Goal: Task Accomplishment & Management: Manage account settings

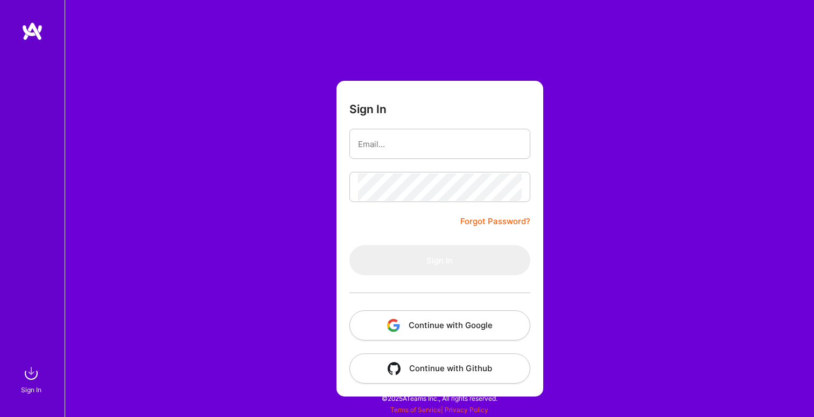
click at [457, 324] on button "Continue with Google" at bounding box center [439, 325] width 181 height 30
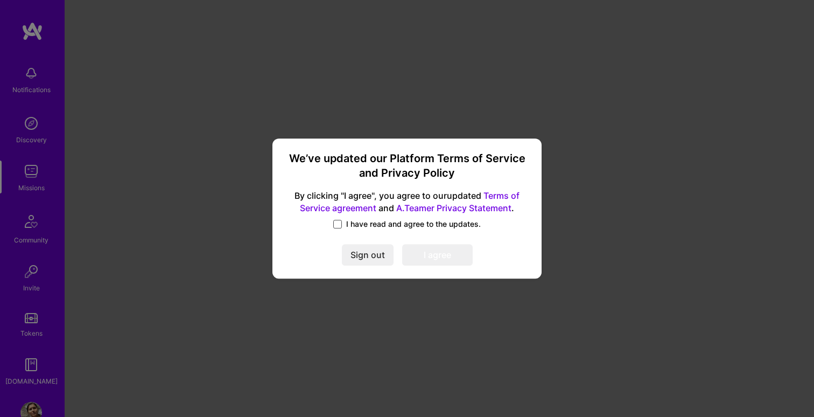
click at [341, 224] on span at bounding box center [337, 224] width 9 height 9
click at [0, 0] on input "I have read and agree to the updates." at bounding box center [0, 0] width 0 height 0
click at [442, 255] on button "I agree" at bounding box center [437, 255] width 70 height 22
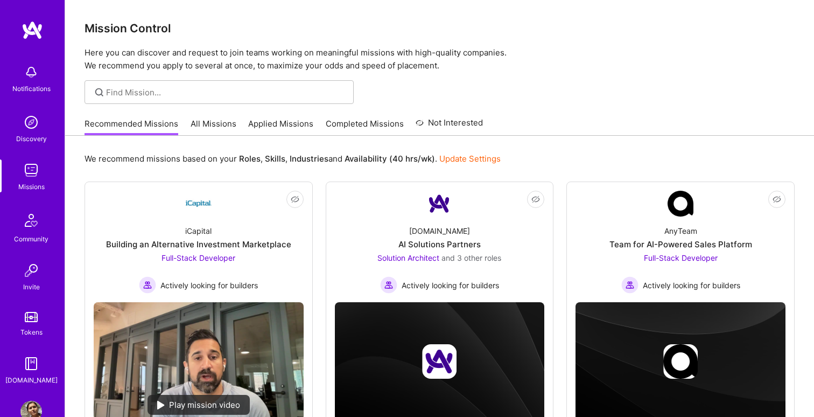
scroll to position [28, 0]
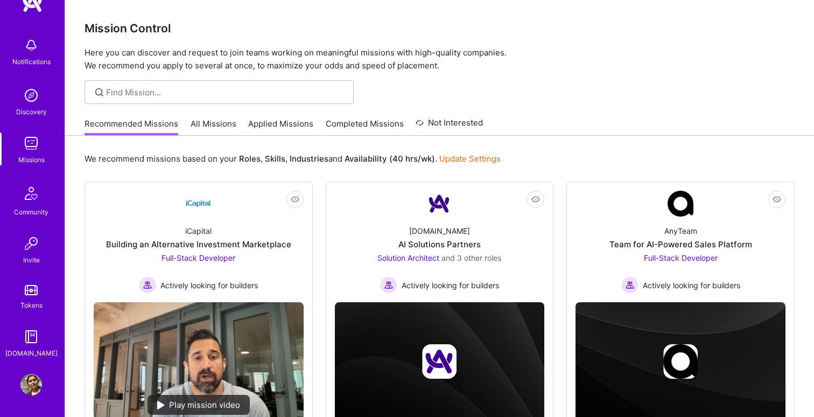
click at [34, 378] on img at bounding box center [31, 384] width 22 height 22
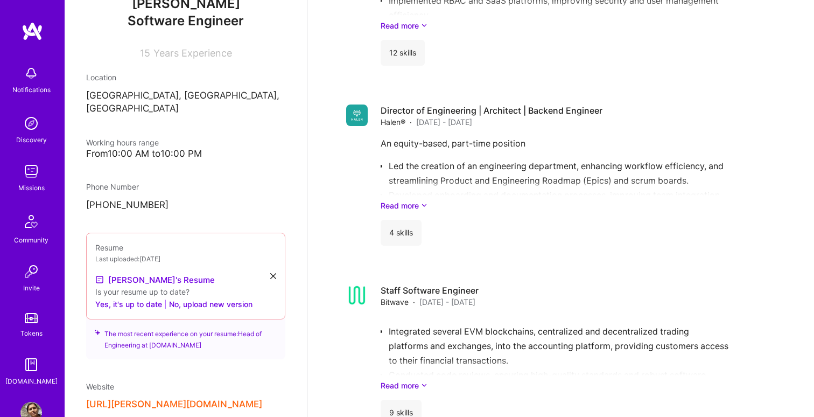
scroll to position [150, 0]
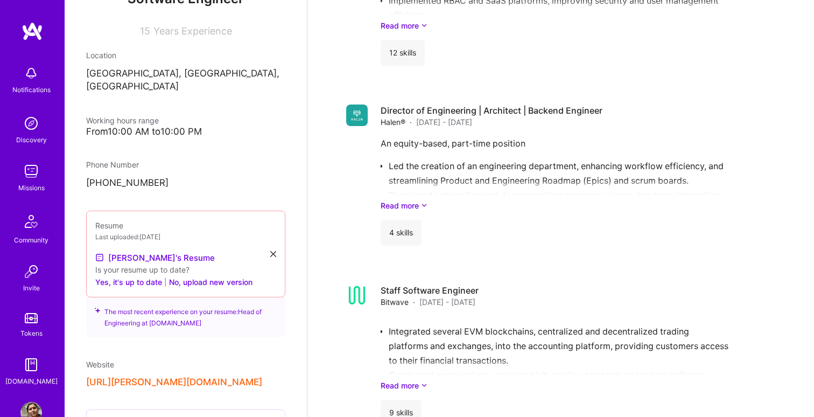
click at [272, 251] on icon at bounding box center [273, 254] width 6 height 6
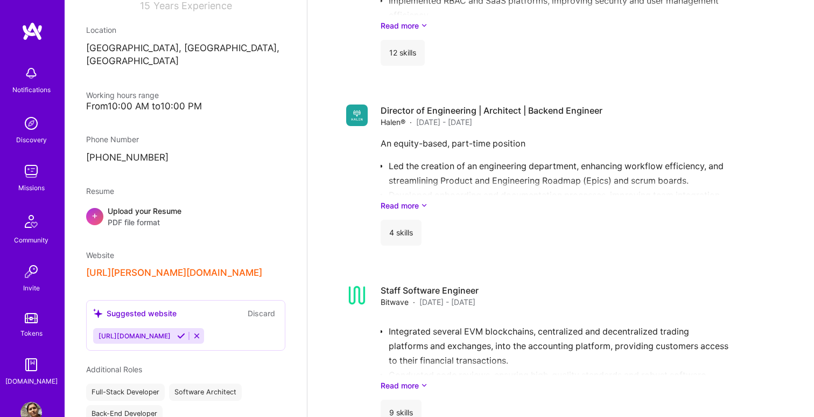
scroll to position [180, 0]
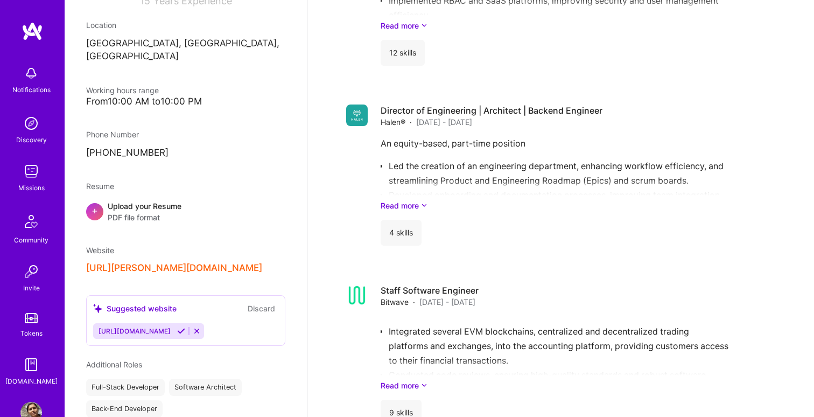
click at [253, 262] on div "[URL][PERSON_NAME][DOMAIN_NAME]" at bounding box center [185, 267] width 199 height 11
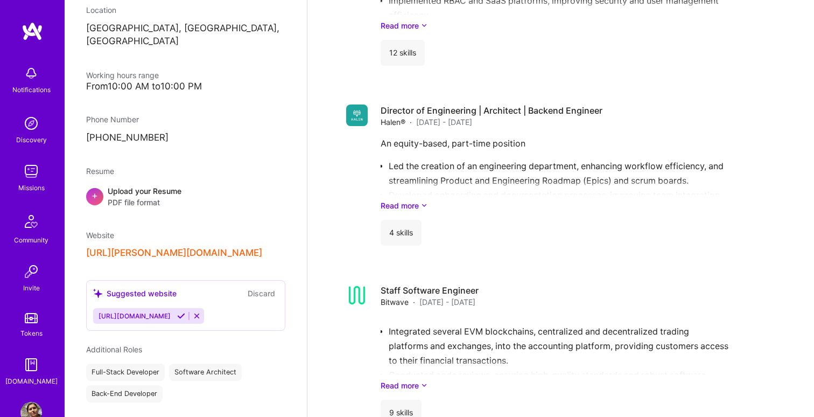
click at [187, 193] on div "+ Upload your Resume PDF file format" at bounding box center [185, 196] width 199 height 23
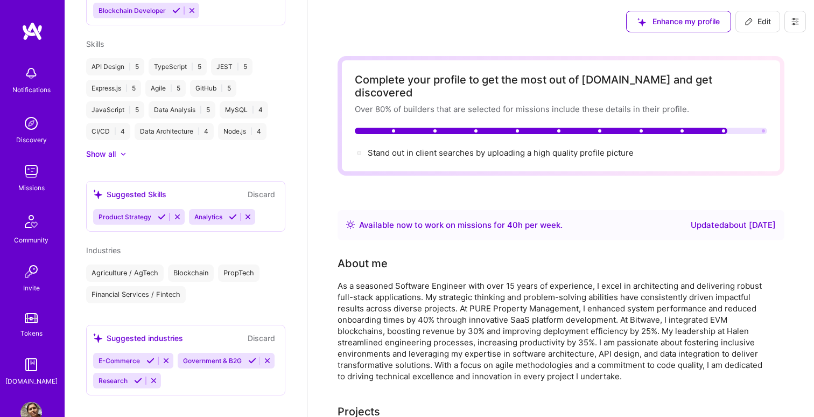
scroll to position [505, 0]
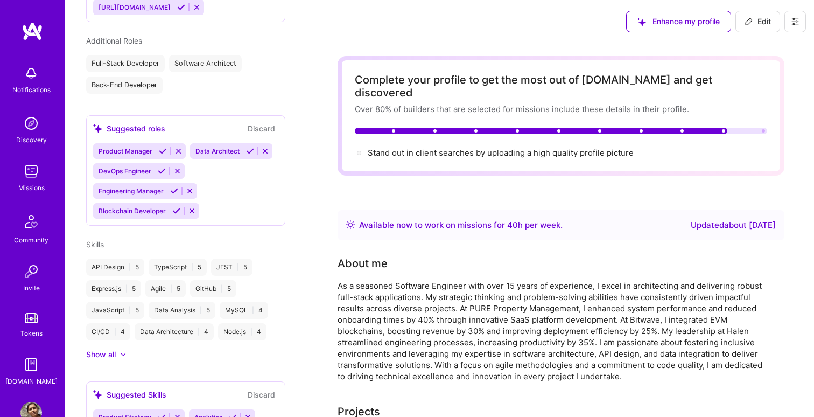
select select "US"
select select "Right Now"
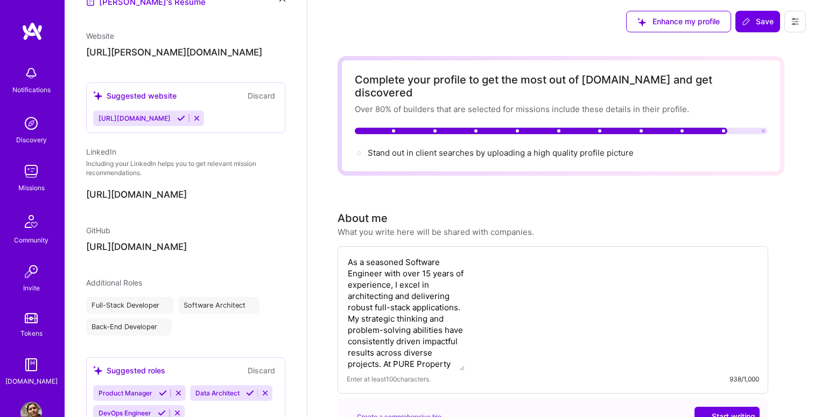
select select "US"
select select "Right Now"
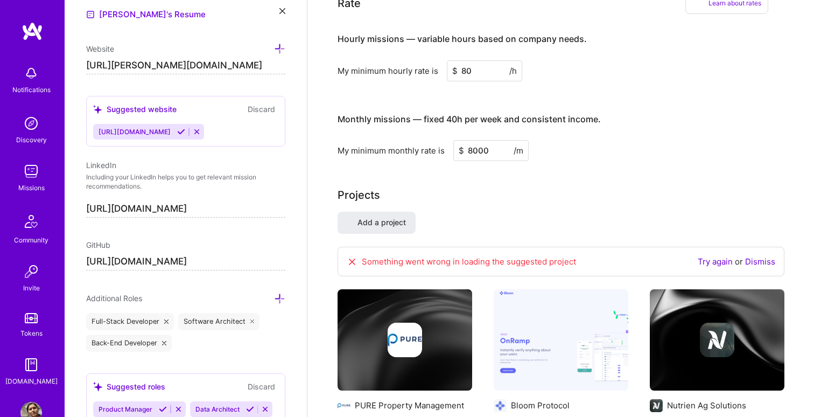
scroll to position [672, 0]
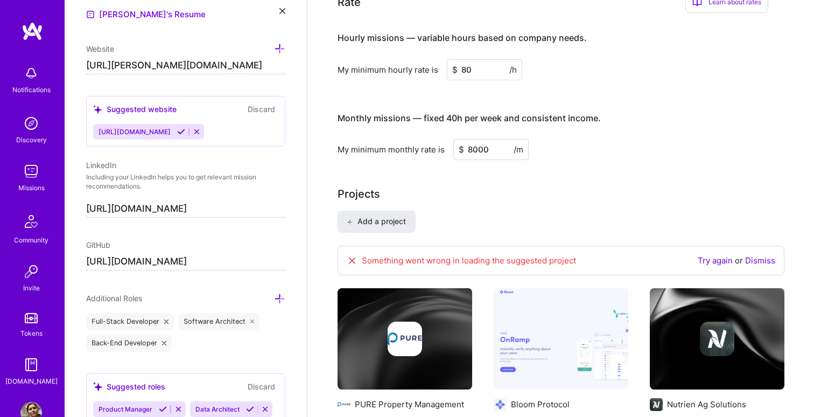
click at [462, 59] on input "80" at bounding box center [484, 69] width 75 height 21
type input "100"
click at [585, 59] on div "My minimum hourly rate is $ 100 /h" at bounding box center [552, 69] width 431 height 21
drag, startPoint x: 472, startPoint y: 140, endPoint x: 467, endPoint y: 137, distance: 5.5
click at [467, 139] on input "8000" at bounding box center [490, 149] width 75 height 21
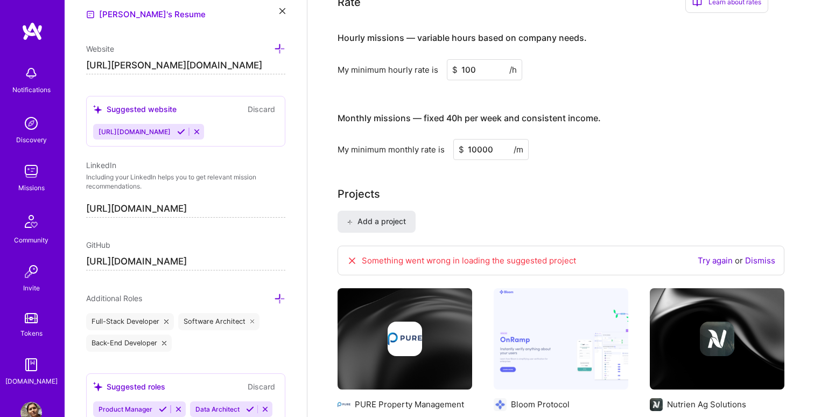
type input "10000"
click at [614, 139] on div "My minimum monthly rate is $ 10000 /m" at bounding box center [552, 149] width 431 height 21
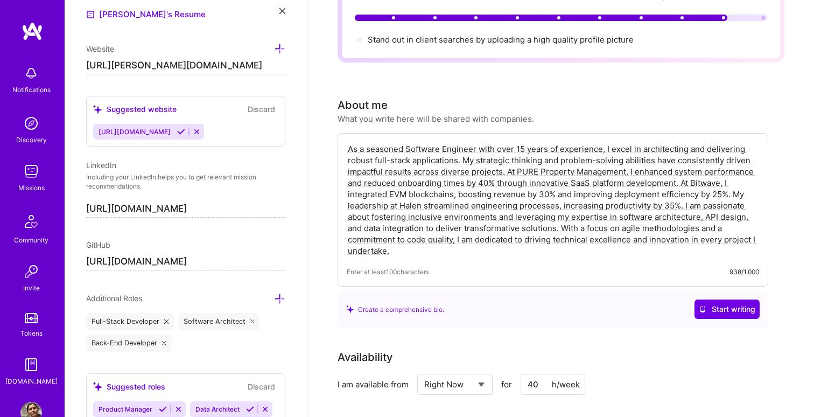
scroll to position [0, 0]
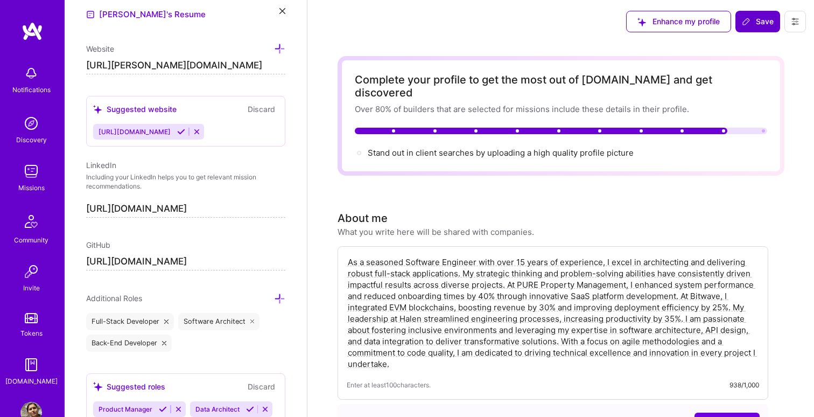
click at [772, 19] on span "Save" at bounding box center [758, 21] width 32 height 11
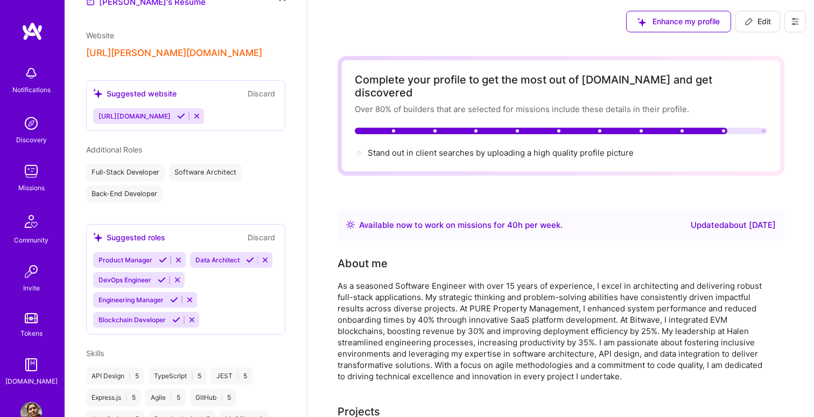
scroll to position [392, 0]
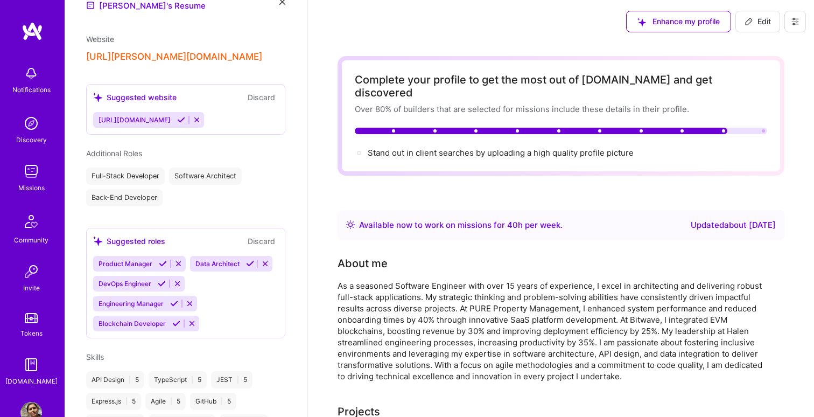
click at [185, 116] on icon at bounding box center [181, 120] width 8 height 8
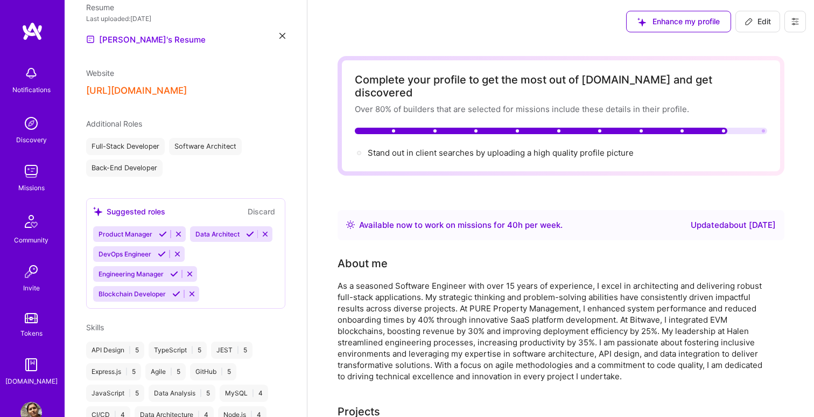
scroll to position [362, 0]
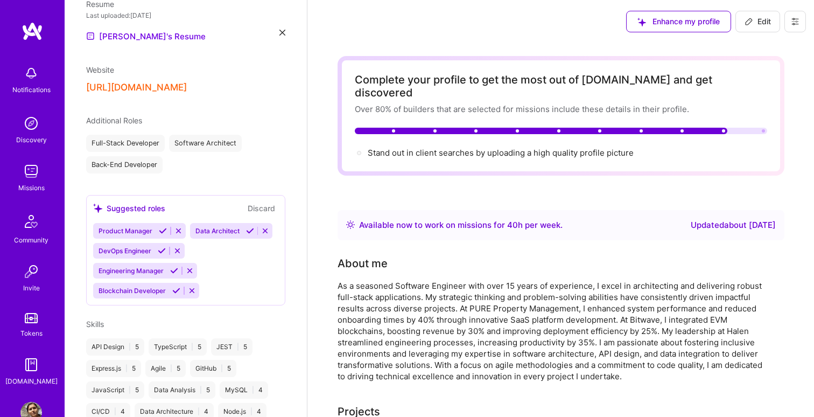
click at [176, 246] on icon at bounding box center [177, 250] width 8 height 8
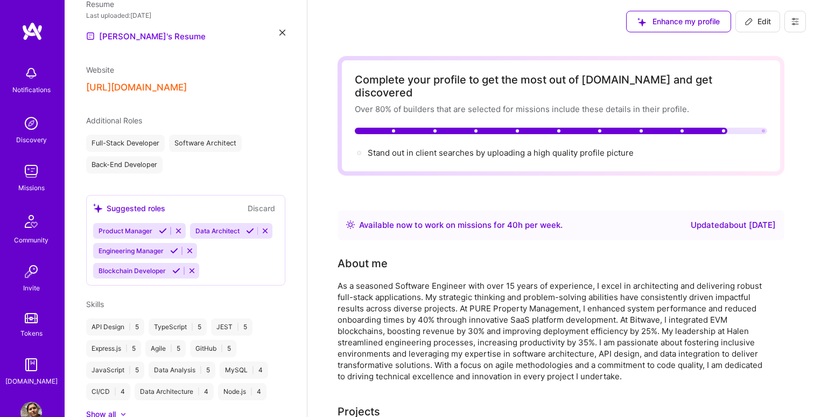
click at [176, 246] on icon at bounding box center [174, 250] width 8 height 8
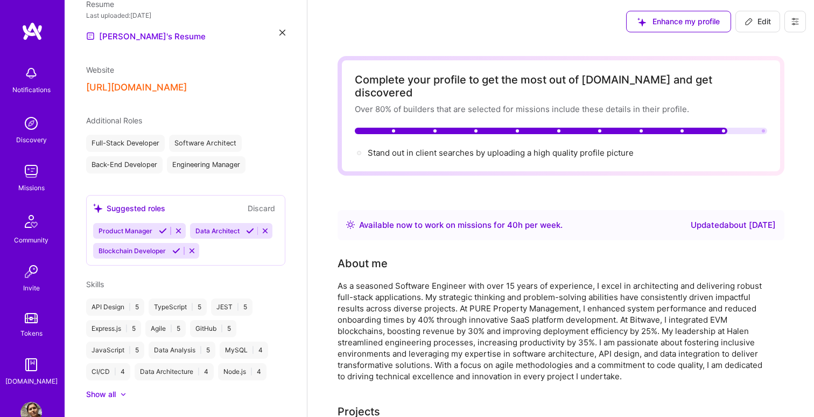
click at [251, 227] on icon at bounding box center [250, 231] width 8 height 8
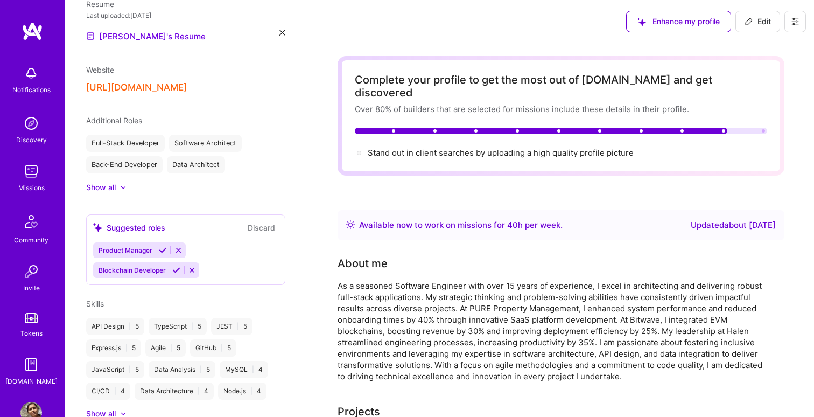
click at [188, 266] on icon at bounding box center [192, 270] width 8 height 8
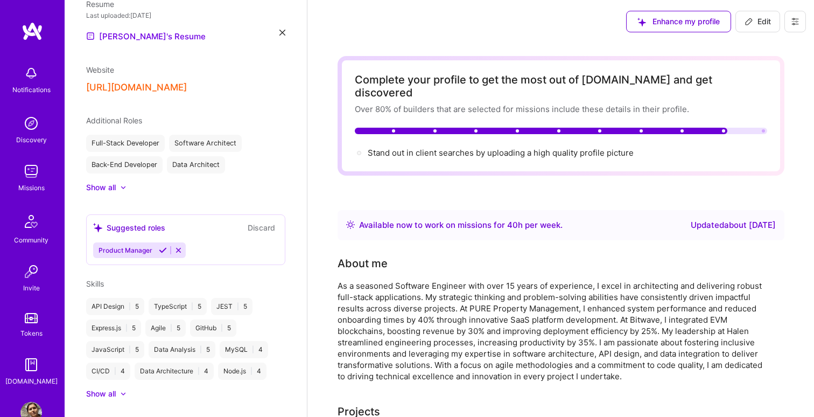
click at [163, 246] on icon at bounding box center [163, 250] width 8 height 8
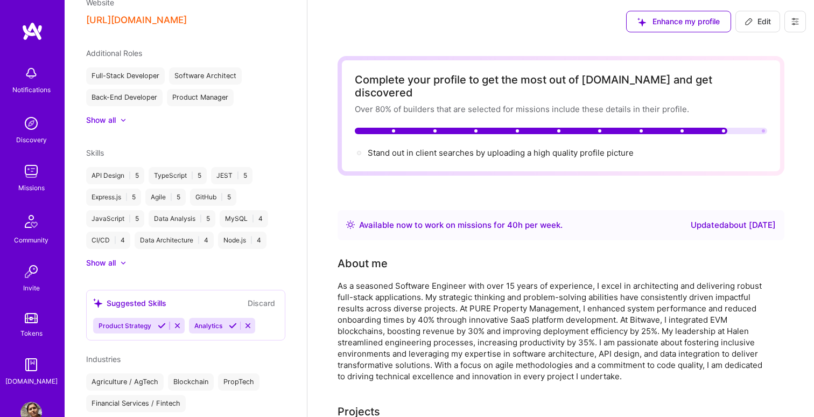
scroll to position [443, 0]
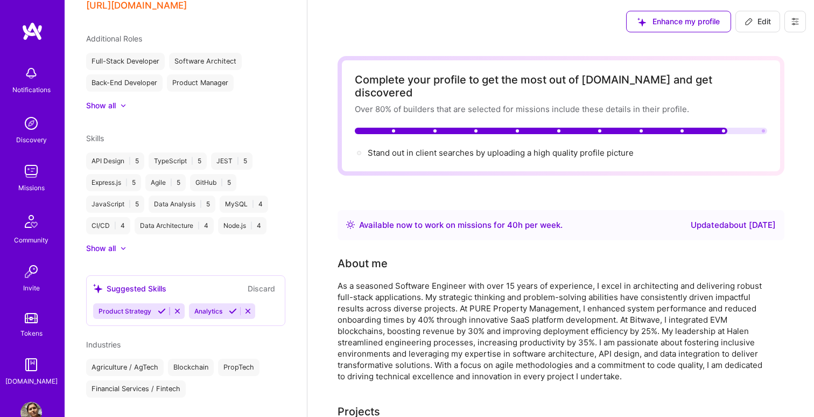
click at [161, 307] on icon at bounding box center [162, 311] width 8 height 8
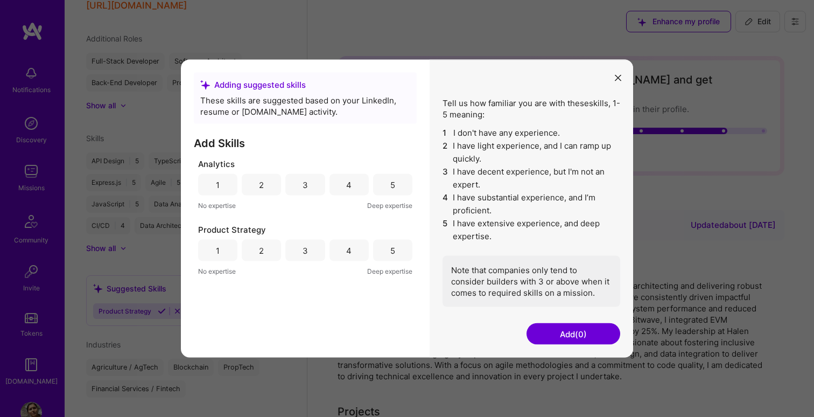
click at [618, 76] on icon "modal" at bounding box center [618, 77] width 6 height 6
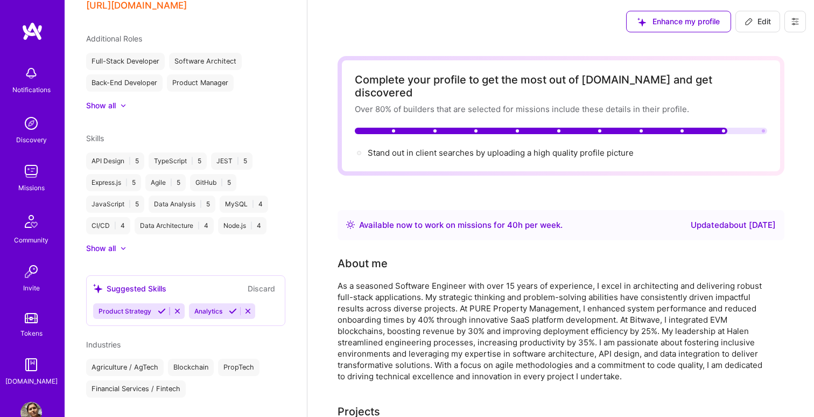
click at [266, 282] on button "Discard" at bounding box center [261, 288] width 34 height 12
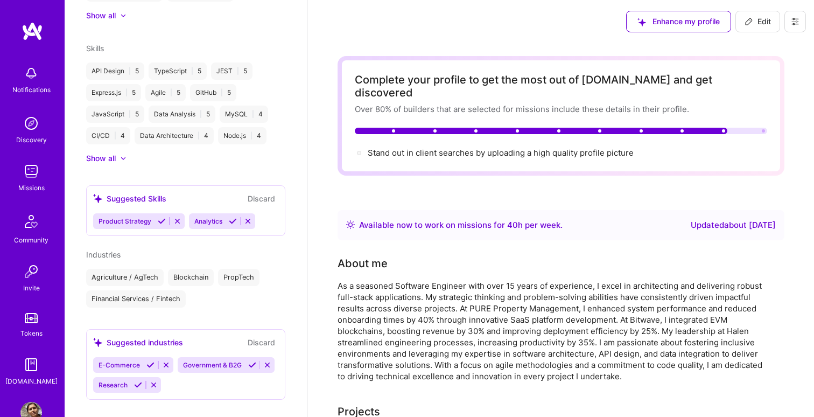
scroll to position [538, 0]
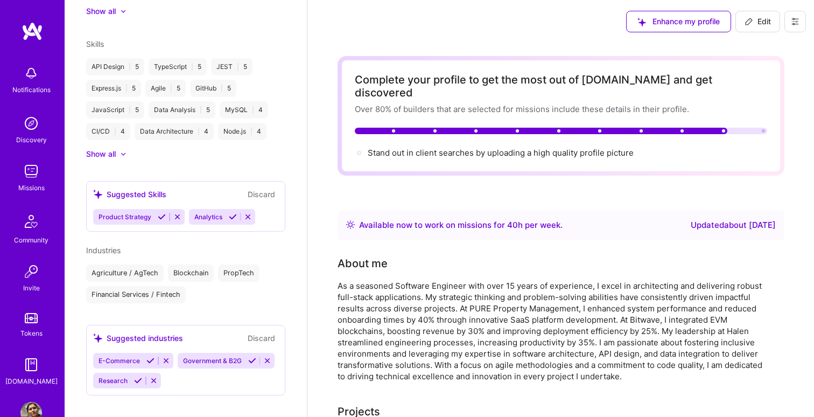
click at [266, 188] on button "Discard" at bounding box center [261, 194] width 34 height 12
click at [251, 213] on icon at bounding box center [248, 217] width 8 height 8
click at [176, 213] on icon at bounding box center [177, 217] width 8 height 8
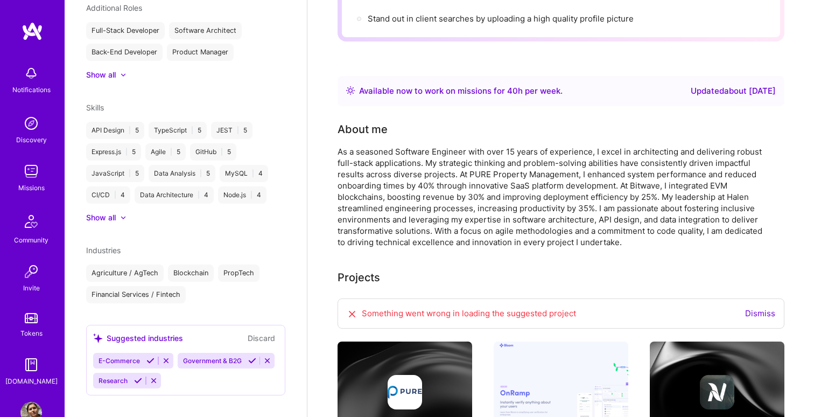
scroll to position [145, 0]
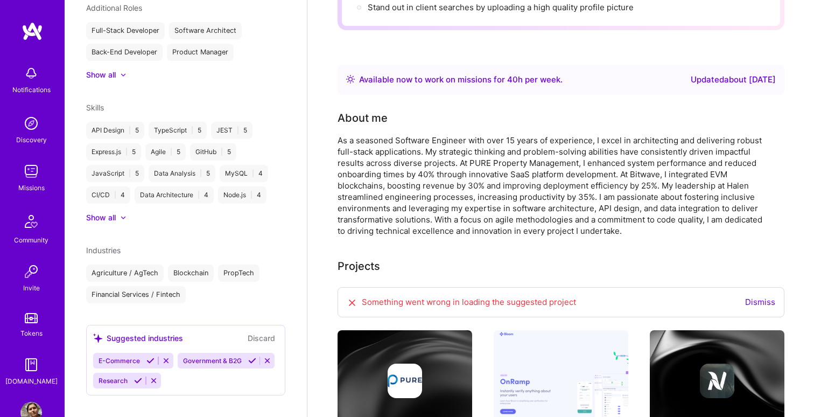
click at [150, 356] on icon at bounding box center [150, 360] width 8 height 8
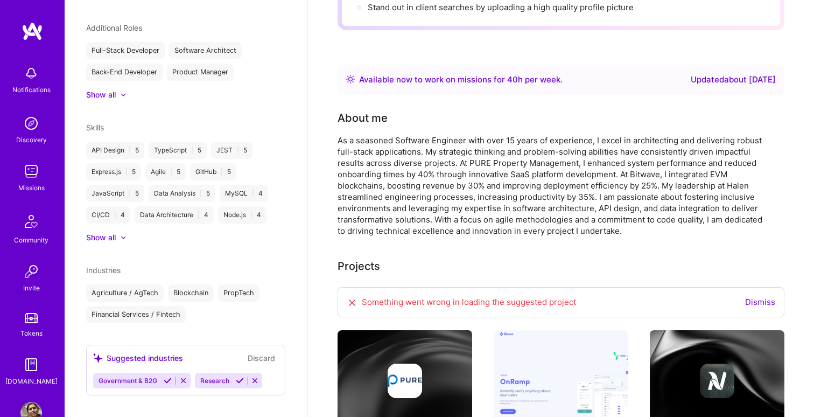
scroll to position [474, 0]
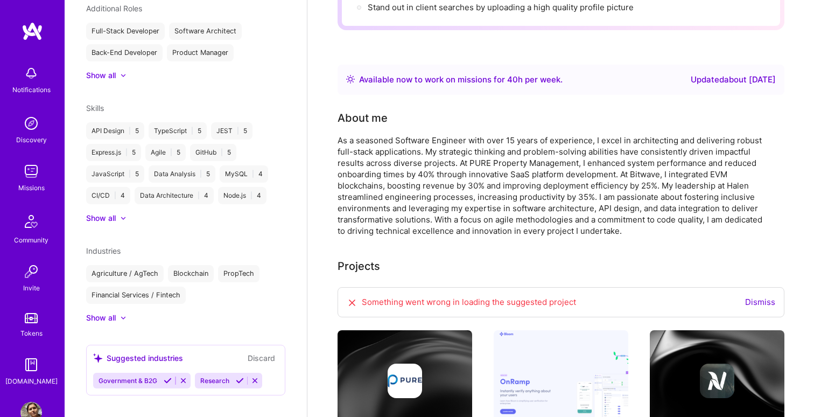
click at [166, 376] on icon at bounding box center [168, 380] width 8 height 8
click at [154, 376] on icon at bounding box center [154, 380] width 8 height 8
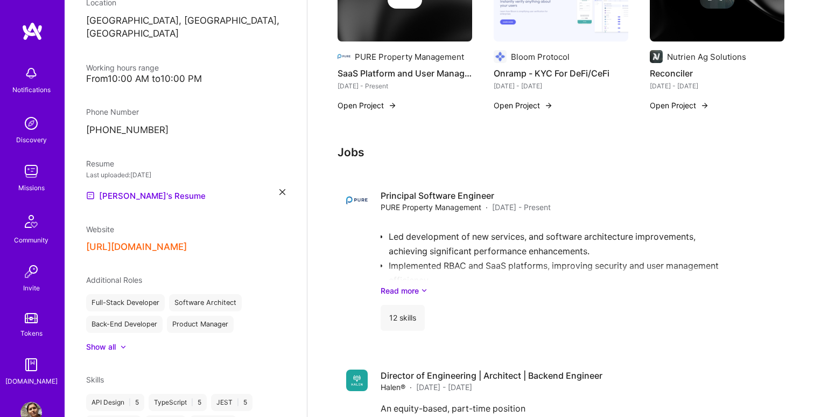
scroll to position [200, 0]
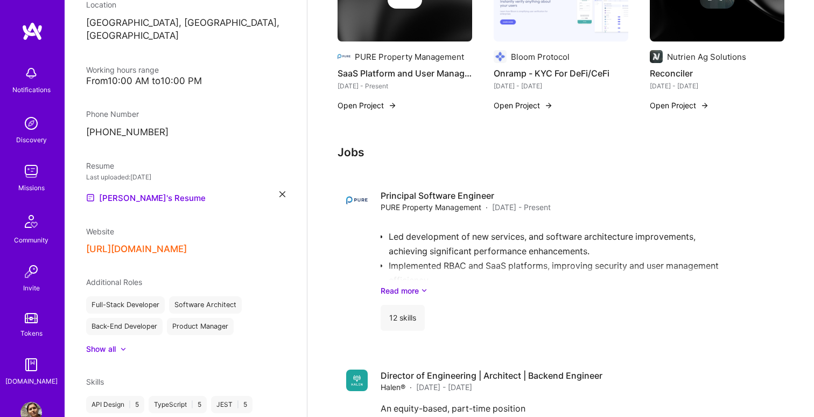
click at [105, 227] on span "Website" at bounding box center [100, 231] width 28 height 9
click at [110, 243] on button "[URL][DOMAIN_NAME]" at bounding box center [136, 248] width 101 height 11
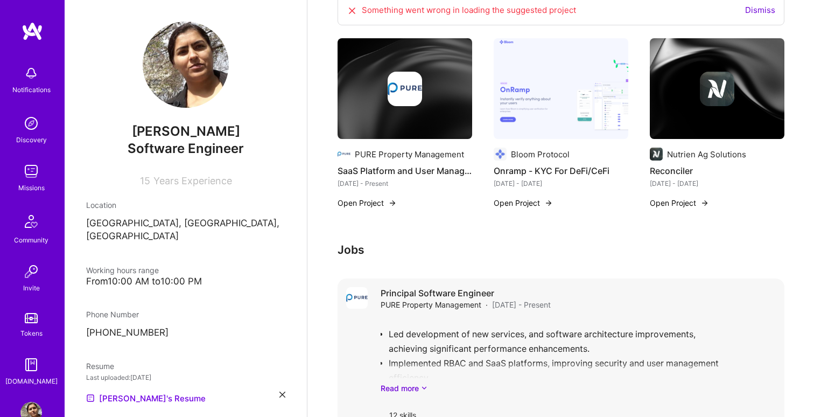
scroll to position [0, 0]
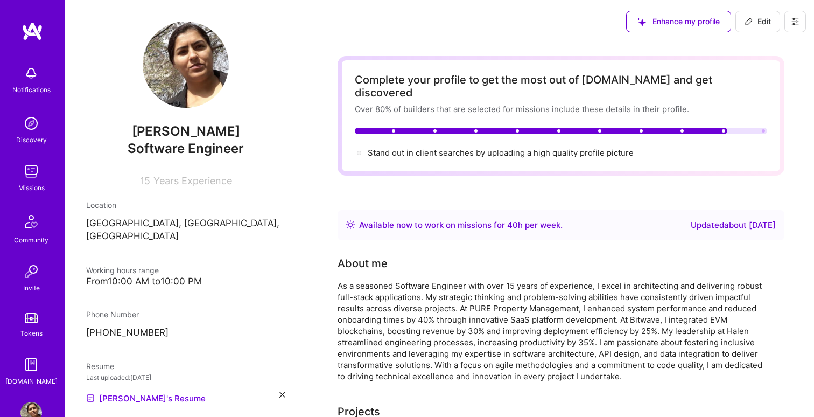
click at [758, 19] on span "Edit" at bounding box center [757, 21] width 26 height 11
select select "US"
select select "Right Now"
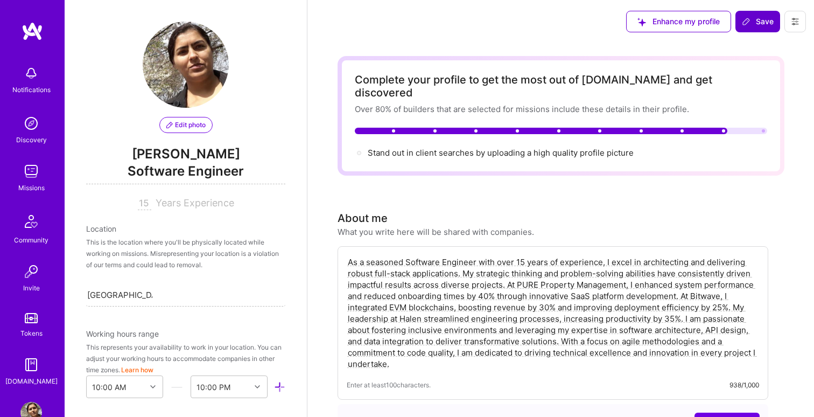
scroll to position [441, 0]
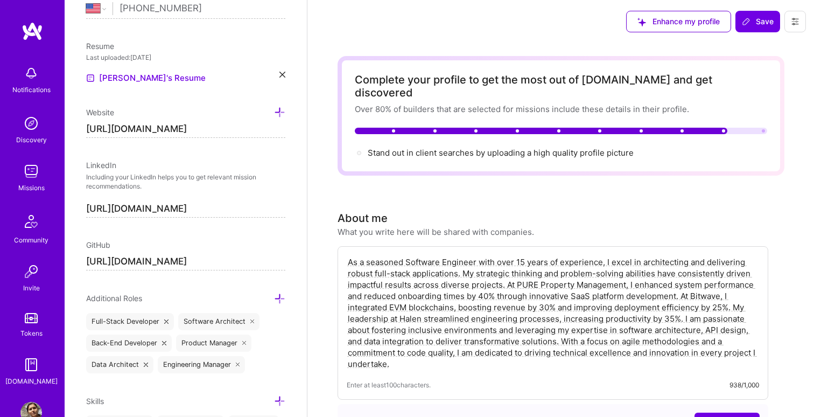
click at [209, 128] on input "[URL][DOMAIN_NAME]" at bounding box center [185, 129] width 199 height 17
type input "[URL][DOMAIN_NAME]"
click at [760, 18] on span "Save" at bounding box center [758, 21] width 32 height 11
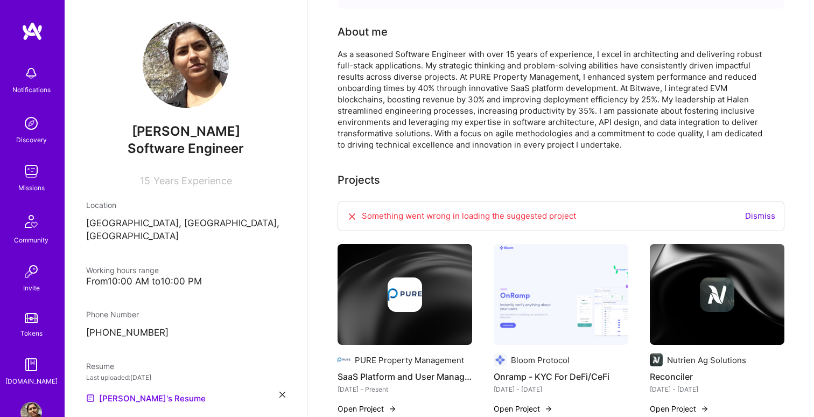
scroll to position [0, 0]
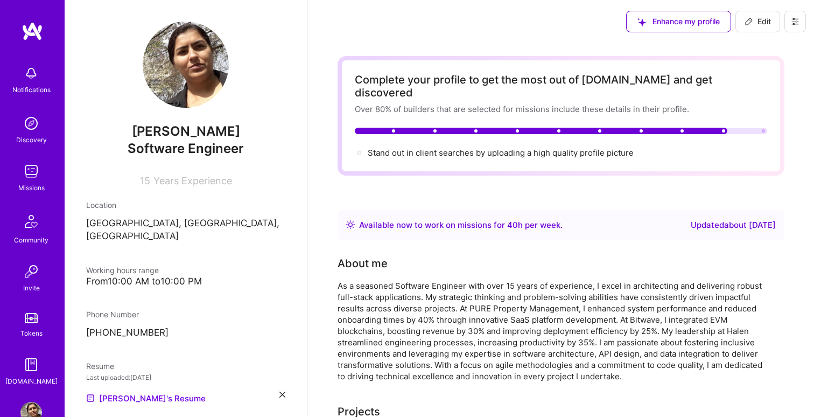
click at [759, 23] on span "Edit" at bounding box center [757, 21] width 26 height 11
select select "US"
select select "Right Now"
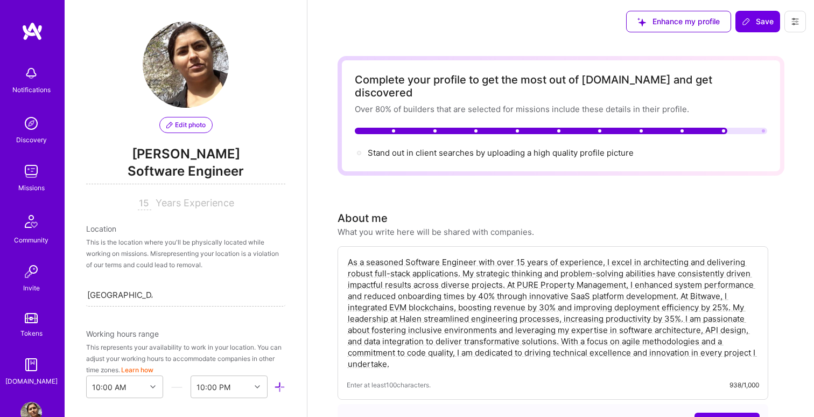
click at [214, 168] on span "Software Engineer" at bounding box center [185, 173] width 199 height 22
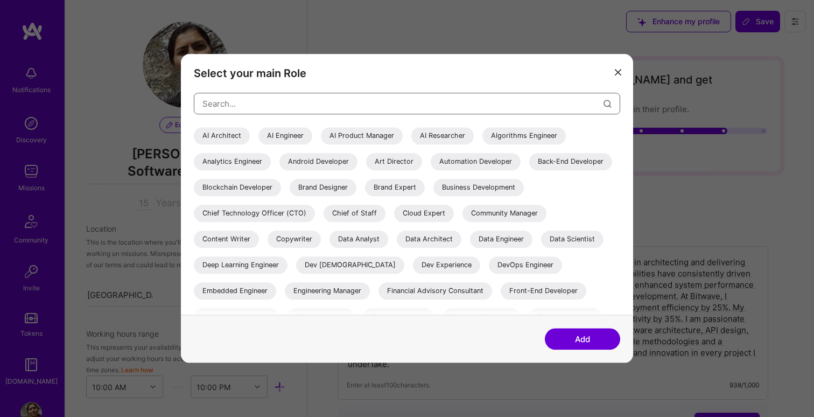
click at [316, 97] on input "modal" at bounding box center [402, 103] width 401 height 27
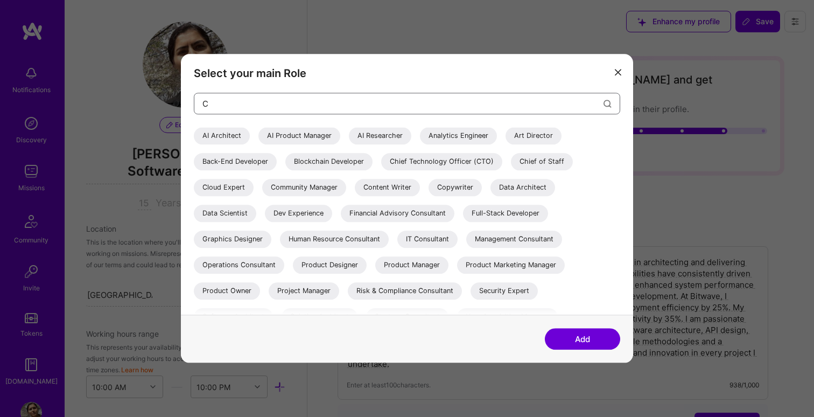
type input "C"
click at [617, 76] on button "modal" at bounding box center [617, 71] width 13 height 18
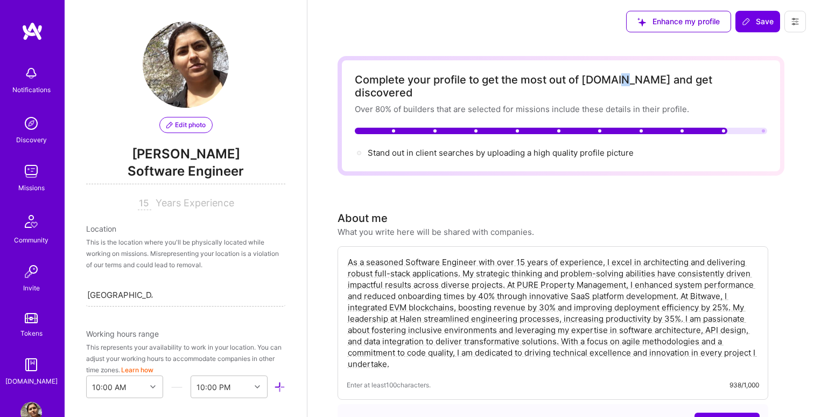
click at [616, 76] on div "Complete your profile to get the most out of [DOMAIN_NAME] and get discovered" at bounding box center [561, 86] width 412 height 26
click at [207, 177] on span "Software Engineer" at bounding box center [185, 173] width 199 height 22
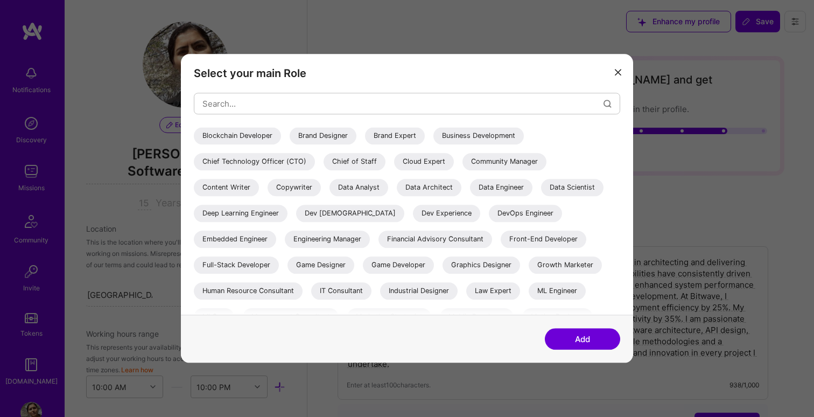
scroll to position [107, 0]
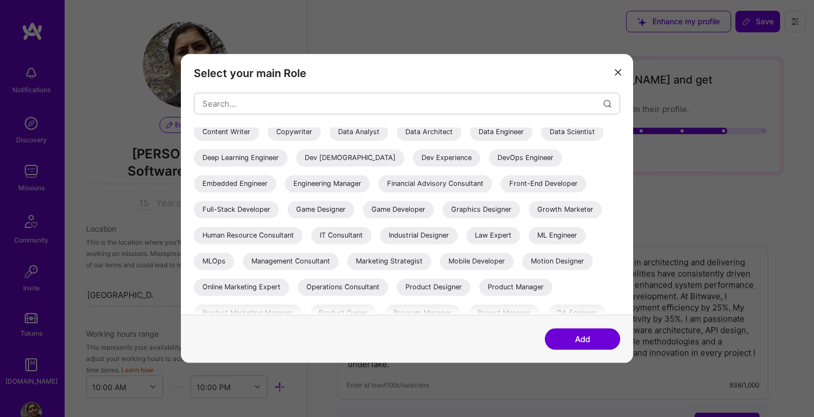
click at [370, 183] on div "Engineering Manager" at bounding box center [327, 183] width 85 height 17
click at [279, 209] on div "Full-Stack Developer" at bounding box center [236, 209] width 85 height 17
click at [576, 326] on div "Add" at bounding box center [407, 339] width 452 height 48
click at [568, 340] on button "Add" at bounding box center [582, 339] width 75 height 22
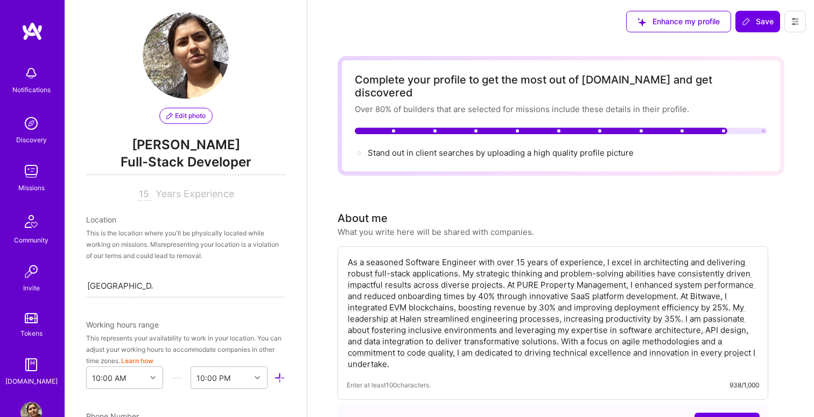
scroll to position [0, 0]
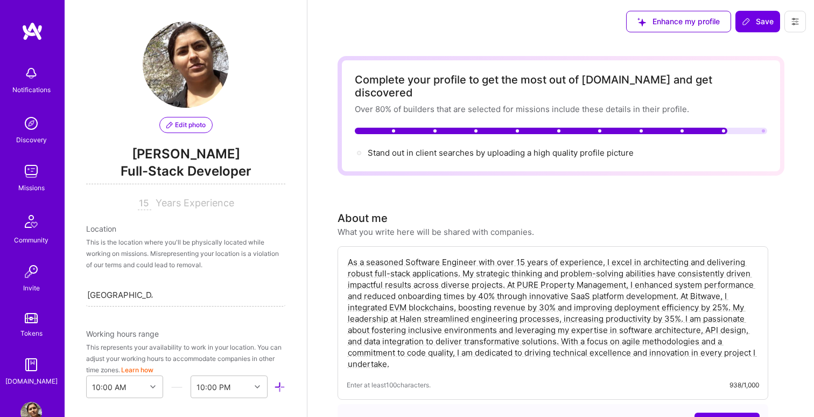
click at [224, 172] on span "Full-Stack Developer" at bounding box center [185, 173] width 199 height 22
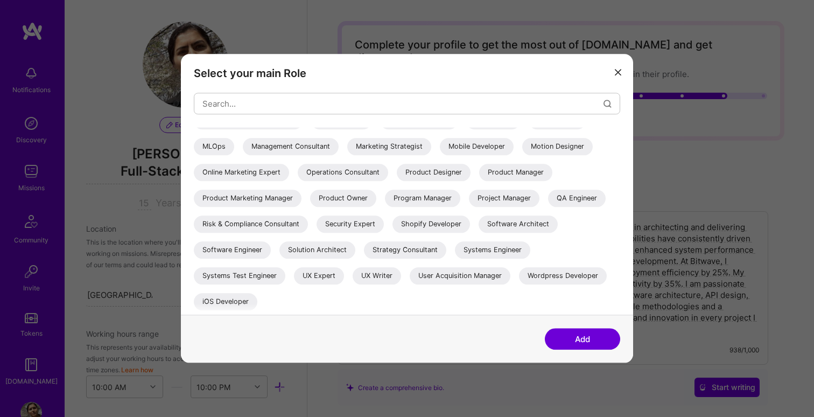
scroll to position [41, 0]
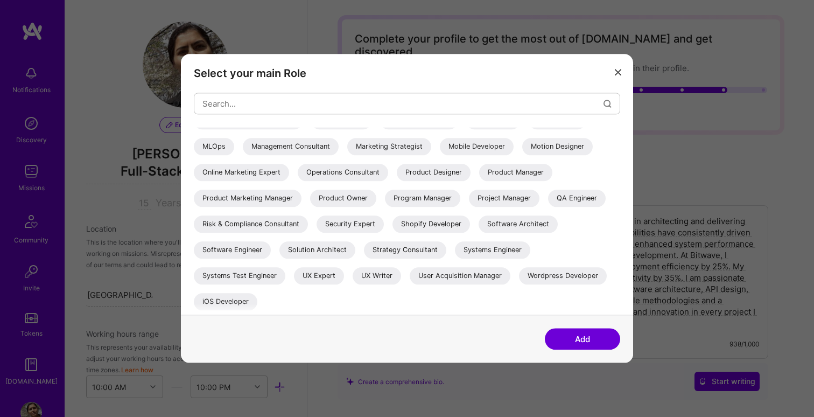
click at [492, 253] on div "Systems Engineer" at bounding box center [492, 249] width 75 height 17
click at [588, 341] on button "Add" at bounding box center [582, 339] width 75 height 22
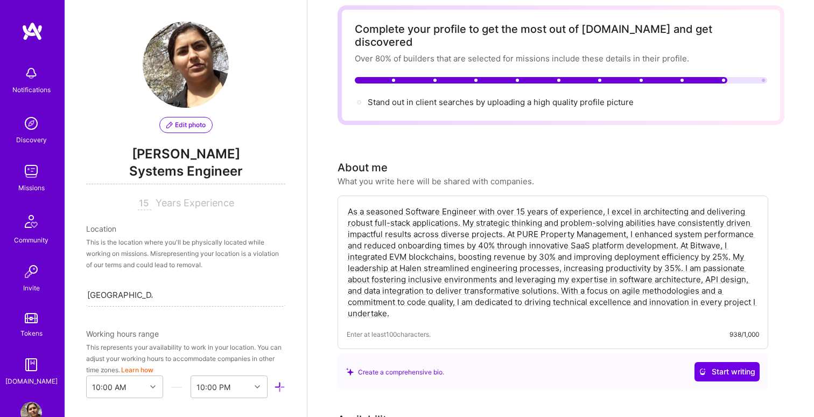
scroll to position [0, 0]
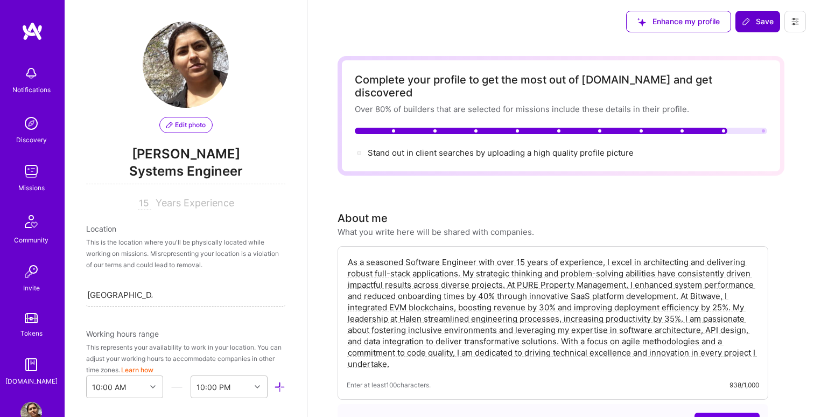
click at [764, 20] on span "Save" at bounding box center [758, 21] width 32 height 11
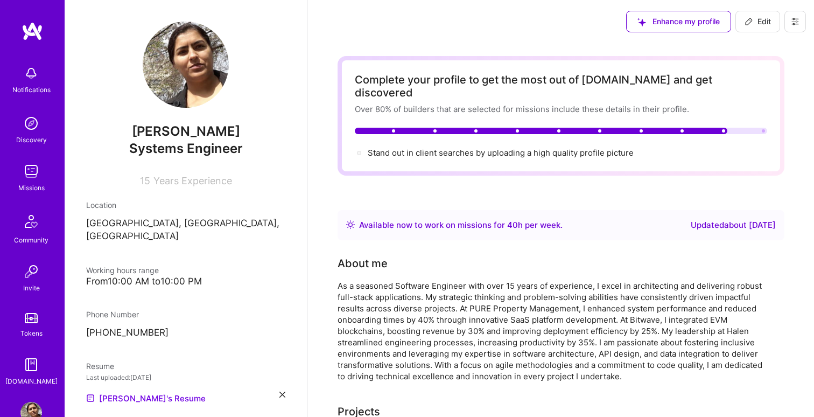
click at [720, 128] on div at bounding box center [541, 131] width 372 height 6
click at [615, 103] on div "Over 80% of builders that are selected for missions include these details in th…" at bounding box center [561, 108] width 412 height 11
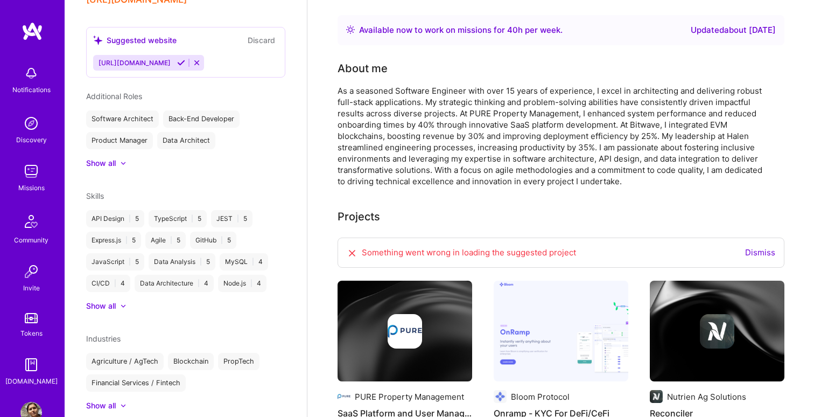
scroll to position [449, 0]
click at [111, 301] on div "Show all" at bounding box center [101, 306] width 30 height 11
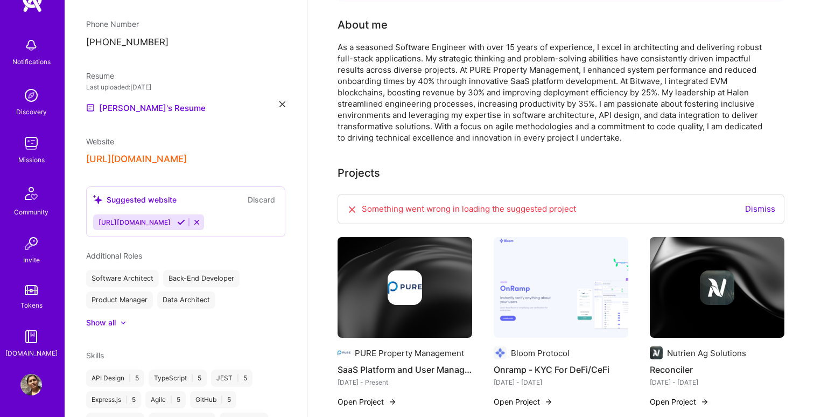
scroll to position [239, 0]
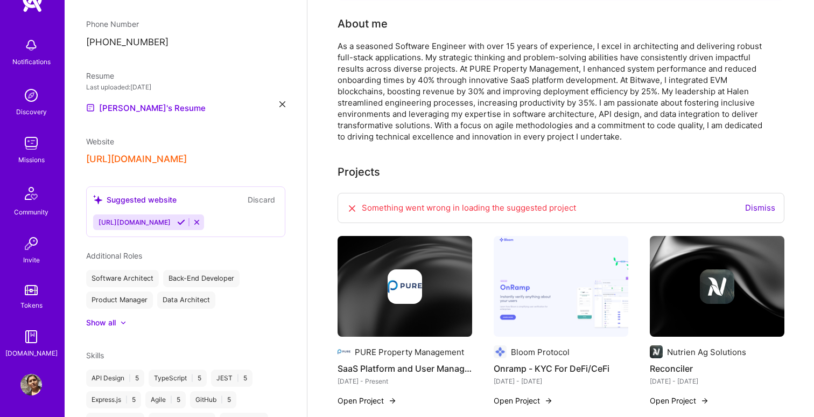
click at [765, 202] on link "Dismiss" at bounding box center [760, 207] width 30 height 10
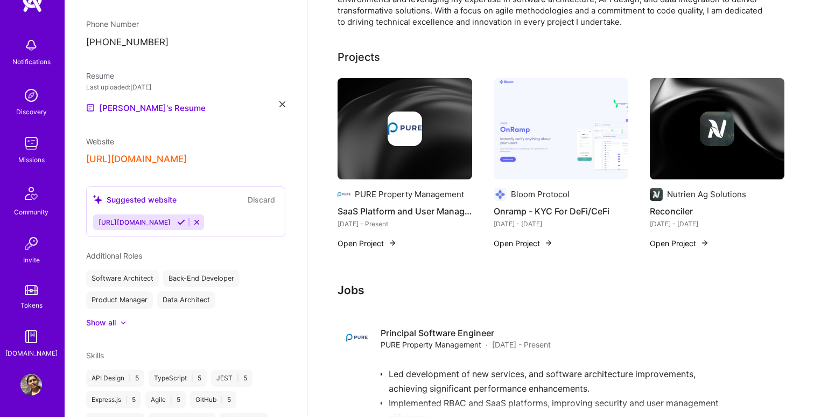
scroll to position [358, 0]
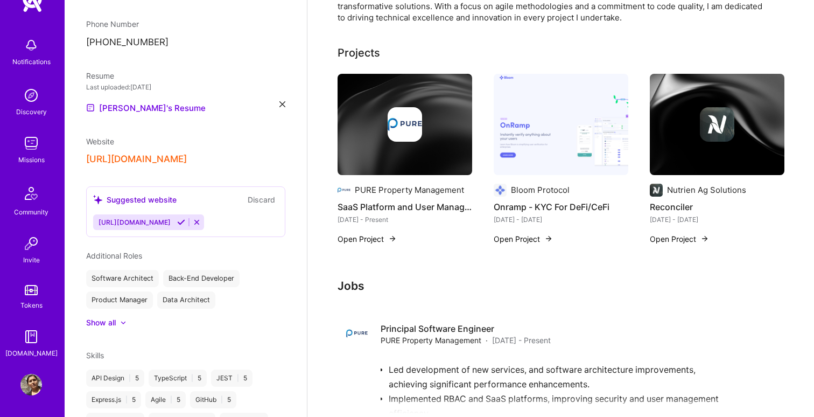
click at [680, 233] on button "Open Project" at bounding box center [679, 238] width 59 height 11
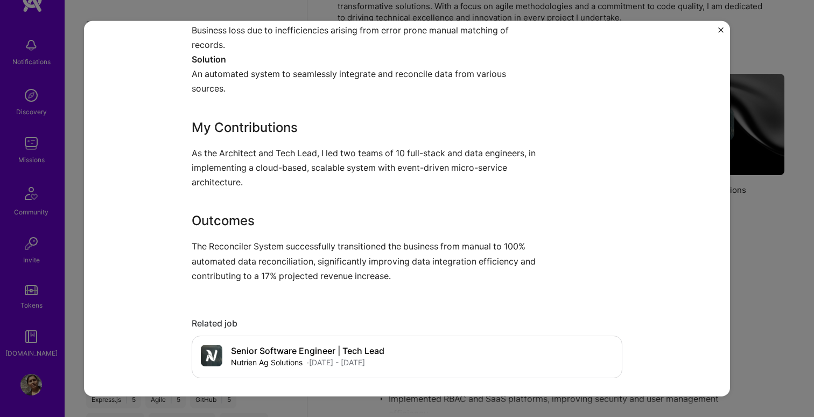
scroll to position [423, 0]
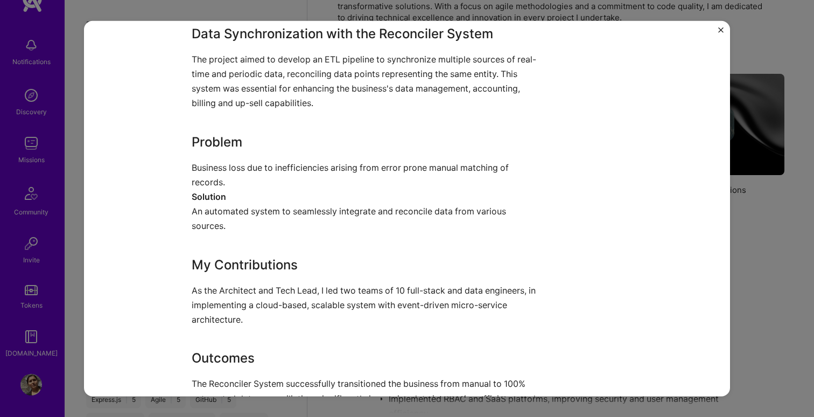
click at [721, 30] on img "Close" at bounding box center [720, 29] width 5 height 5
